Goal: Task Accomplishment & Management: Manage account settings

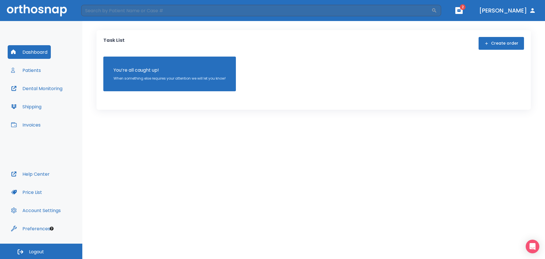
click at [31, 70] on button "Patients" at bounding box center [26, 70] width 37 height 14
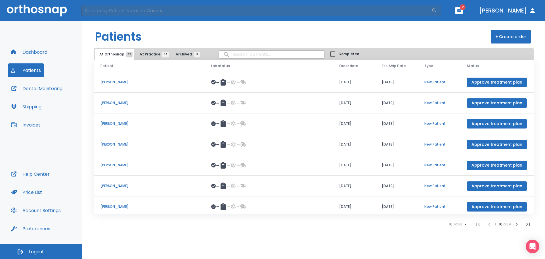
click at [236, 56] on input "search" at bounding box center [272, 54] width 106 height 11
type input "regina"
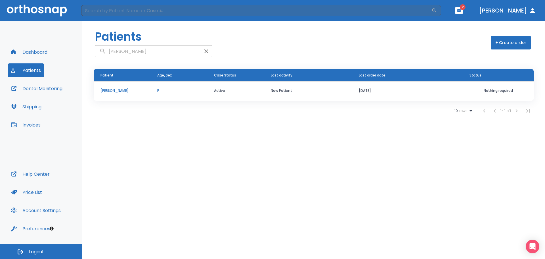
click at [142, 94] on td "Regina Nwajei" at bounding box center [122, 90] width 57 height 19
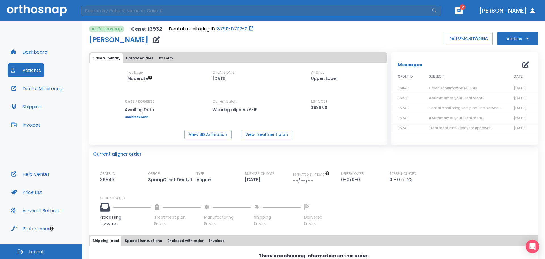
click at [435, 89] on span "Order Confirmation N36843" at bounding box center [453, 87] width 48 height 5
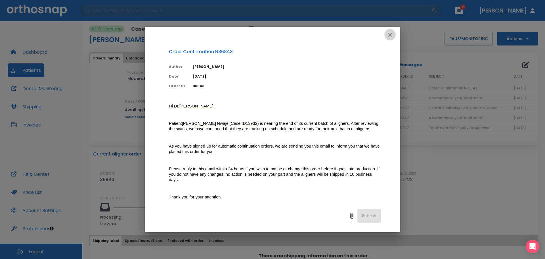
click at [392, 34] on icon "button" at bounding box center [390, 34] width 7 height 7
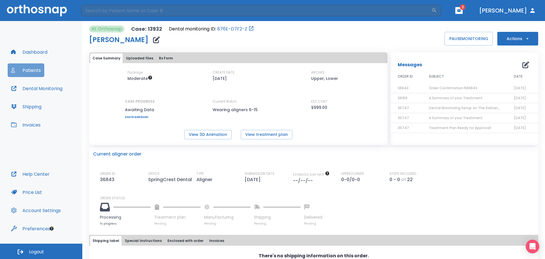
click at [28, 71] on button "Patients" at bounding box center [26, 70] width 37 height 14
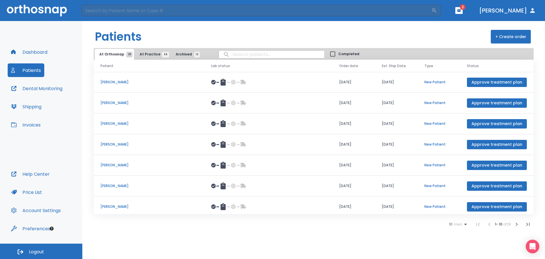
click at [116, 102] on p "William Patterson" at bounding box center [148, 102] width 97 height 5
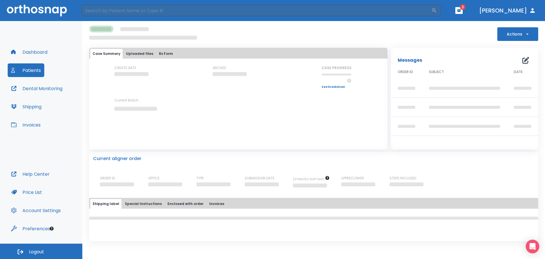
click at [529, 32] on icon "button" at bounding box center [527, 34] width 6 height 6
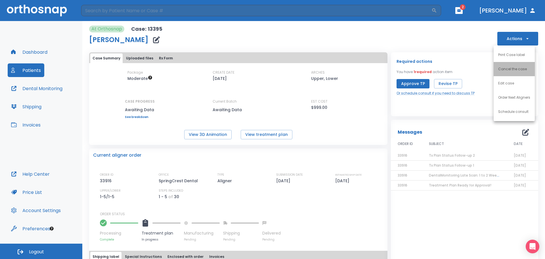
click at [507, 67] on p "Cancel the case" at bounding box center [512, 68] width 29 height 5
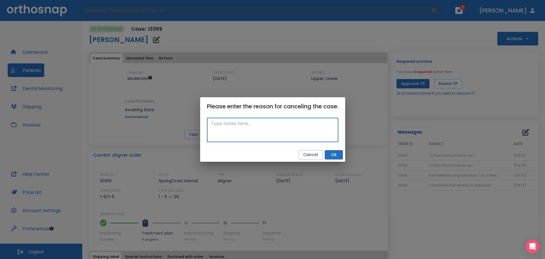
click at [245, 130] on textarea at bounding box center [272, 130] width 123 height 20
type textarea "Pt not interested"
click at [337, 156] on button "Ok" at bounding box center [334, 154] width 18 height 9
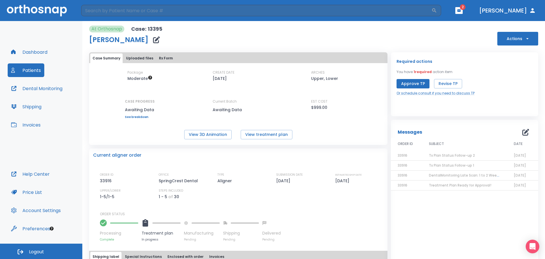
click at [36, 70] on button "Patients" at bounding box center [26, 70] width 37 height 14
